Goal: Task Accomplishment & Management: Manage account settings

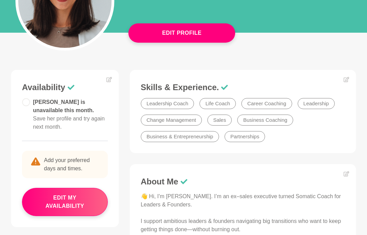
scroll to position [115, 0]
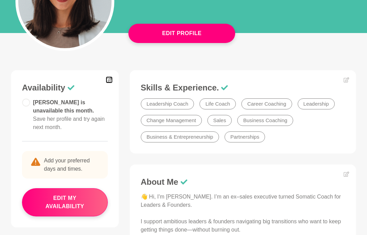
click at [109, 81] on icon at bounding box center [108, 79] width 5 height 5
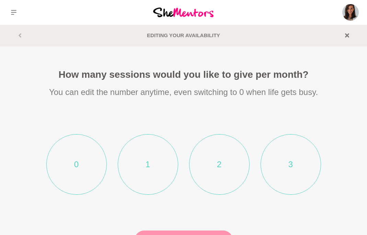
scroll to position [64, 0]
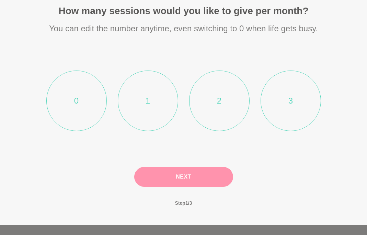
drag, startPoint x: 287, startPoint y: 102, endPoint x: 219, endPoint y: 95, distance: 68.3
click at [219, 95] on ul "0 1 2 3" at bounding box center [184, 100] width 330 height 93
click at [219, 95] on li "2" at bounding box center [219, 100] width 60 height 60
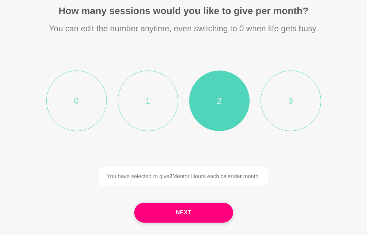
click at [199, 202] on div "You have selected to give 2 Mentor Hours each calendar month. Next Step 1 / 3" at bounding box center [184, 208] width 330 height 82
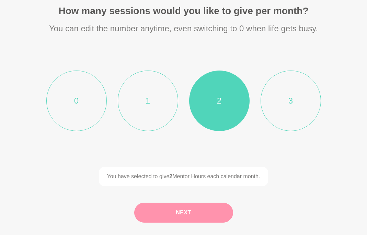
click at [199, 209] on button "Next" at bounding box center [183, 212] width 99 height 20
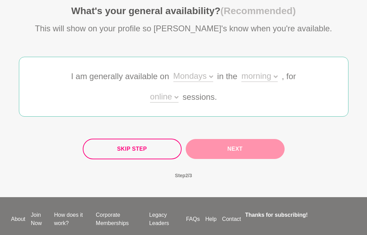
drag, startPoint x: 230, startPoint y: 156, endPoint x: 217, endPoint y: 109, distance: 49.2
click at [230, 156] on div "Skip Step Next" at bounding box center [184, 148] width 202 height 21
click at [196, 74] on div "Mondays" at bounding box center [193, 77] width 40 height 10
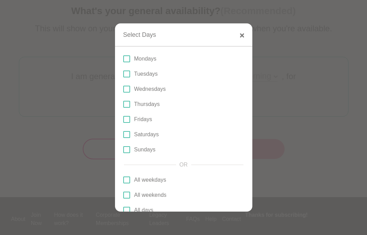
click at [147, 55] on p "Mondays" at bounding box center [145, 59] width 22 height 8
click at [123, 59] on input "Mondays" at bounding box center [123, 59] width 0 height 0
click at [147, 78] on div "Mondays Tuesdays Wednesdays Thursdays Fridays Saturdays Sundays" at bounding box center [183, 104] width 121 height 99
click at [147, 90] on p "Wednesdays" at bounding box center [150, 89] width 32 height 8
click at [123, 89] on input "Wednesdays" at bounding box center [123, 89] width 0 height 0
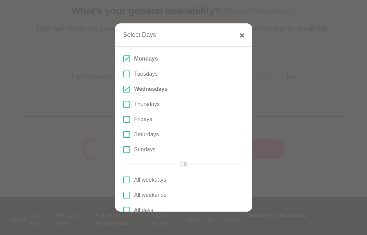
click at [128, 103] on span at bounding box center [126, 104] width 7 height 7
click at [123, 104] on input "Thursdays" at bounding box center [123, 104] width 0 height 0
click at [128, 71] on span at bounding box center [126, 73] width 7 height 7
click at [123, 74] on input "Tuesdays" at bounding box center [123, 74] width 0 height 0
click at [258, 122] on div at bounding box center [183, 117] width 367 height 235
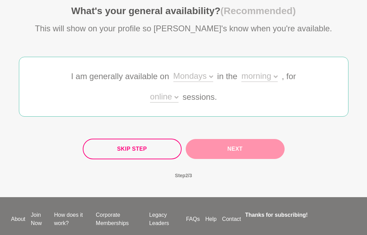
click at [177, 99] on div "online" at bounding box center [164, 97] width 29 height 10
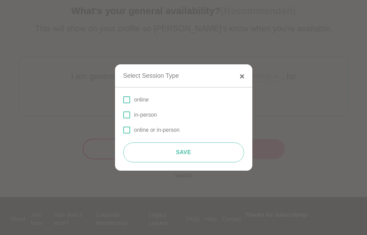
click at [152, 101] on label "online" at bounding box center [183, 99] width 121 height 8
click at [123, 100] on input "online" at bounding box center [123, 100] width 0 height 0
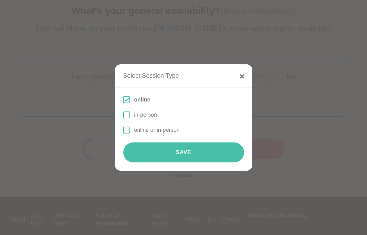
click at [168, 157] on button "Save" at bounding box center [183, 152] width 121 height 20
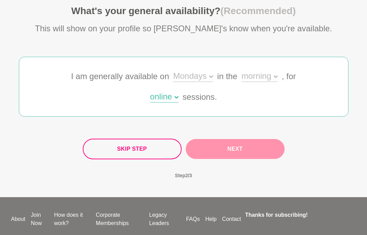
click at [269, 77] on div "morning" at bounding box center [259, 77] width 36 height 10
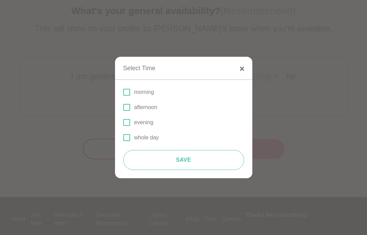
click at [150, 93] on p "morning" at bounding box center [144, 92] width 20 height 8
click at [123, 92] on input "morning" at bounding box center [123, 92] width 0 height 0
click at [150, 113] on div "morning afternoon evening whole day" at bounding box center [183, 115] width 121 height 54
click at [147, 109] on p "afternoon" at bounding box center [145, 107] width 23 height 8
click at [123, 107] on input "afternoon" at bounding box center [123, 107] width 0 height 0
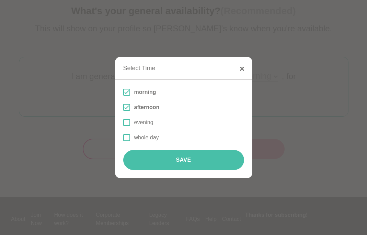
click at [156, 159] on button "Save" at bounding box center [183, 160] width 121 height 20
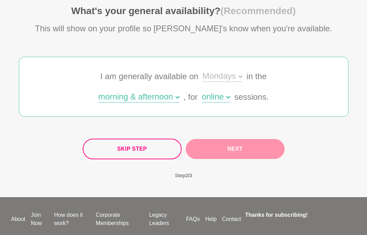
click at [218, 72] on div "Mondays" at bounding box center [223, 77] width 40 height 10
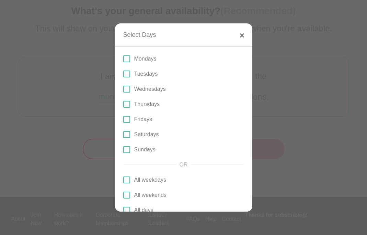
click at [127, 104] on span at bounding box center [126, 104] width 7 height 7
click at [123, 104] on input "Thursdays" at bounding box center [123, 104] width 0 height 0
click at [127, 90] on span at bounding box center [126, 89] width 7 height 7
click at [123, 89] on input "Wednesdays" at bounding box center [123, 89] width 0 height 0
click at [127, 75] on span at bounding box center [126, 73] width 7 height 7
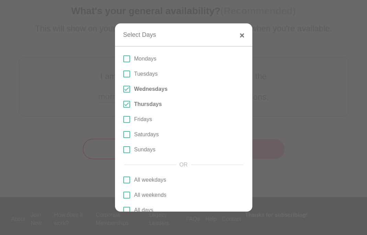
click at [123, 74] on input "Tuesdays" at bounding box center [123, 74] width 0 height 0
click at [127, 57] on span at bounding box center [126, 58] width 7 height 7
click at [123, 59] on input "Mondays" at bounding box center [123, 59] width 0 height 0
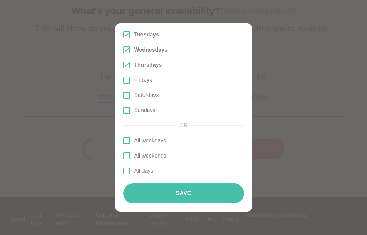
click at [173, 193] on button "Save" at bounding box center [183, 193] width 121 height 20
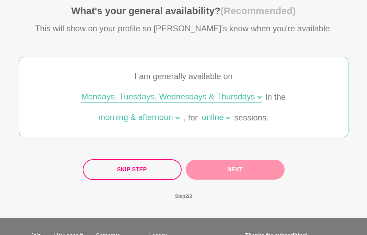
click at [231, 166] on button "Next" at bounding box center [235, 169] width 99 height 20
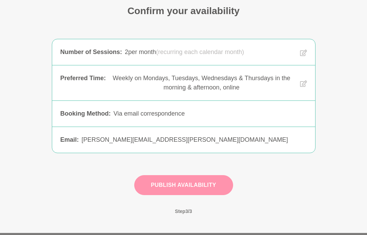
click at [198, 189] on button "Publish Availability" at bounding box center [183, 185] width 99 height 20
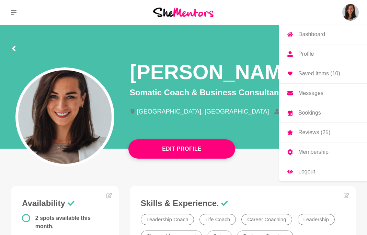
click at [349, 15] on img at bounding box center [350, 12] width 16 height 16
click at [307, 55] on p "Profile" at bounding box center [305, 53] width 15 height 5
